Goal: Find contact information: Find contact information

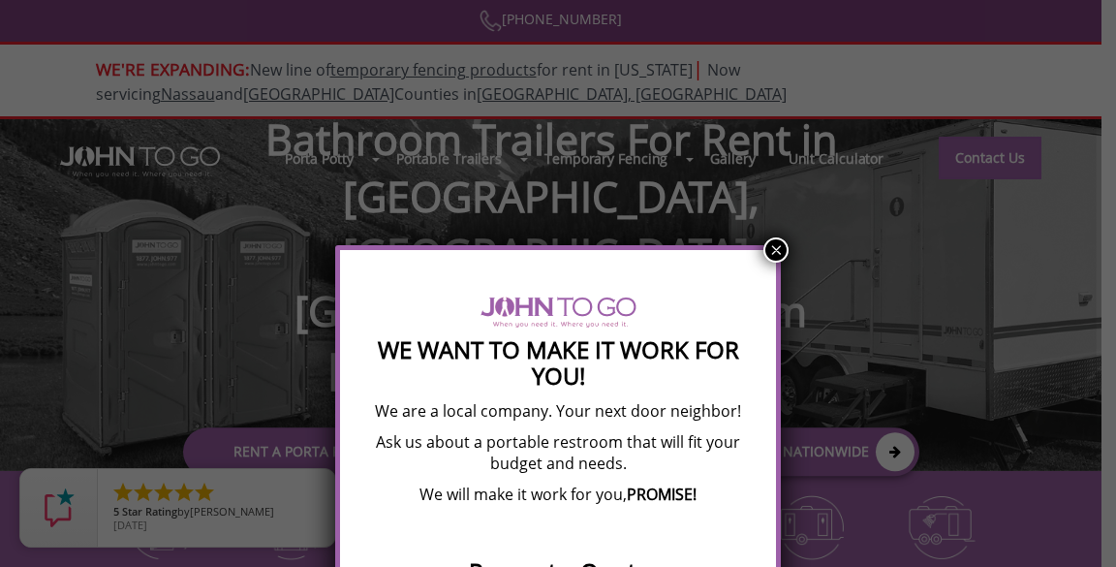
scroll to position [148, 0]
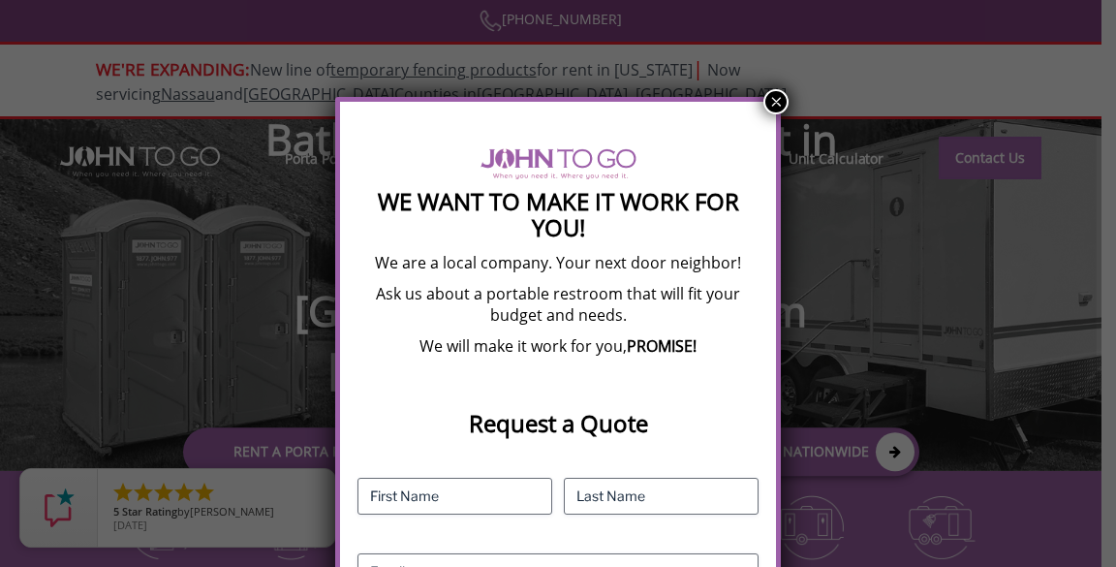
click at [772, 107] on button "×" at bounding box center [775, 101] width 25 height 25
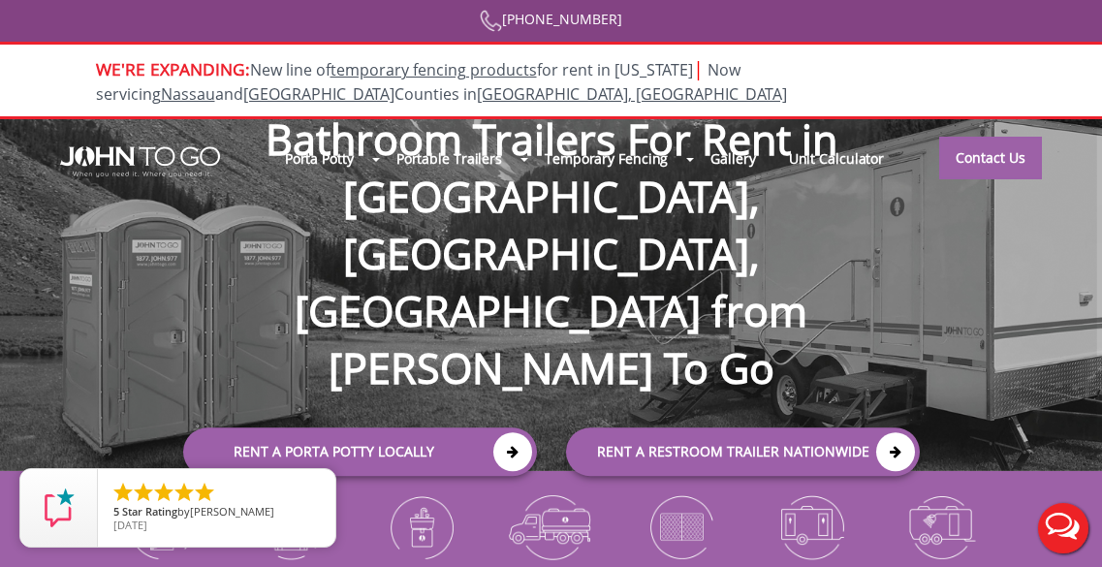
scroll to position [0, 0]
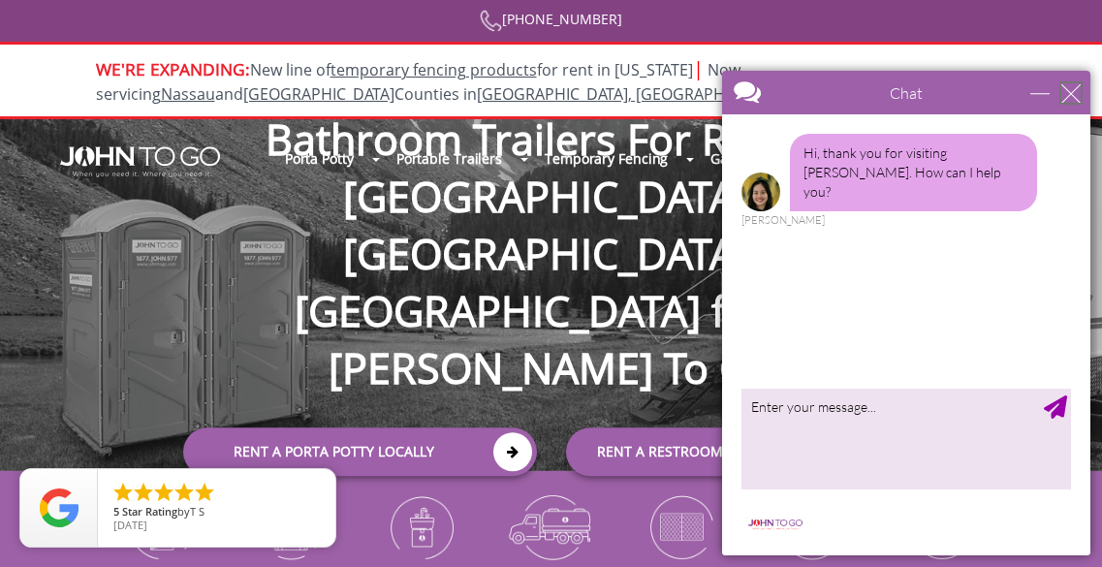
click at [1071, 94] on div "close" at bounding box center [1070, 92] width 19 height 19
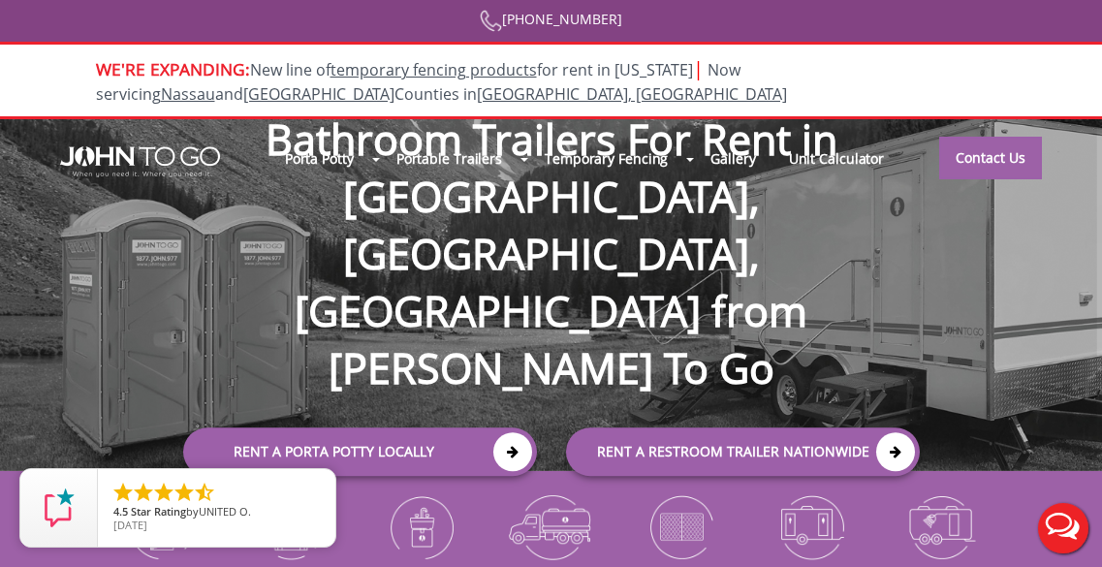
click at [1001, 159] on div at bounding box center [551, 283] width 1102 height 567
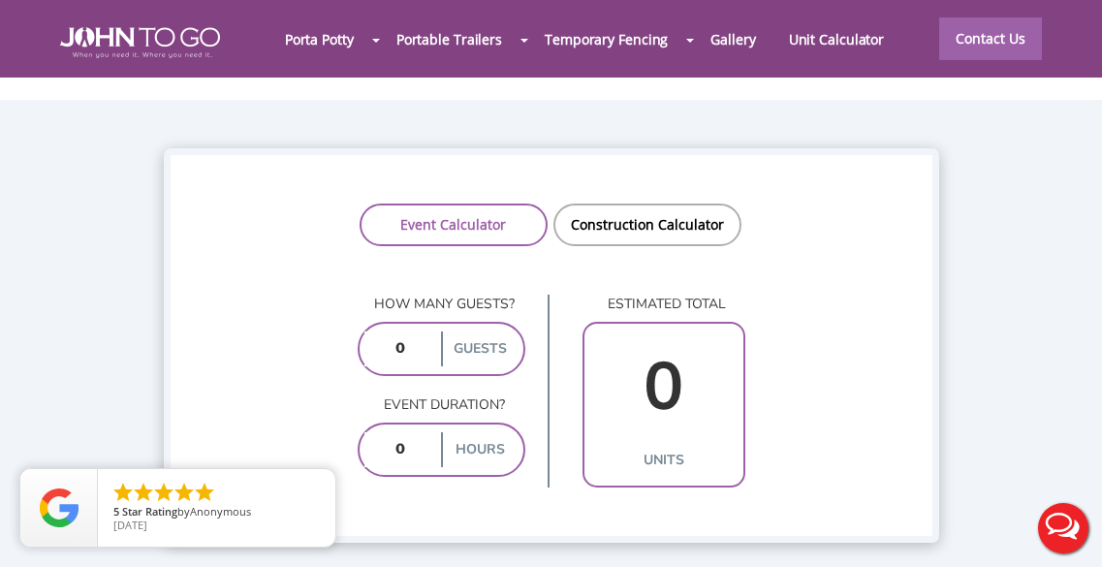
scroll to position [1795, 0]
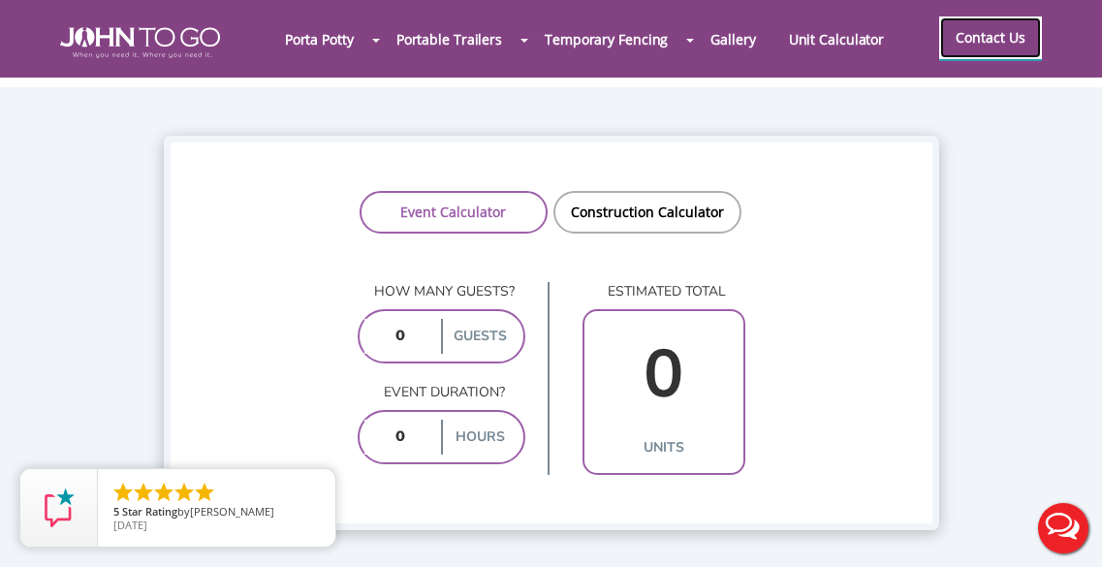
click at [979, 47] on link "Contact Us" at bounding box center [990, 37] width 103 height 43
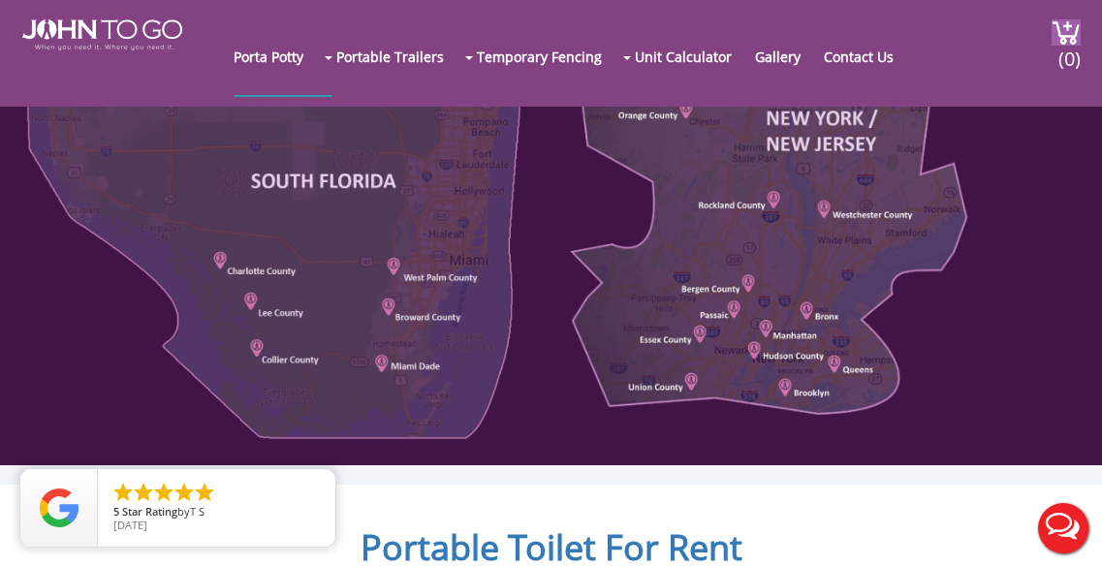
scroll to position [969, 0]
